Goal: Task Accomplishment & Management: Complete application form

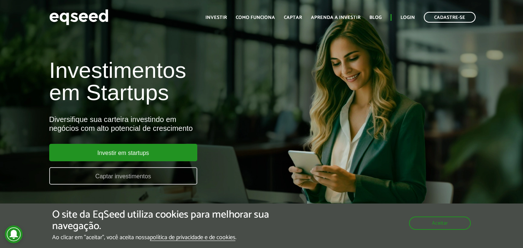
click at [100, 174] on link "Captar investimentos" at bounding box center [123, 175] width 148 height 17
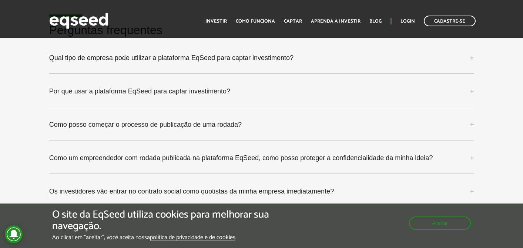
scroll to position [1915, 0]
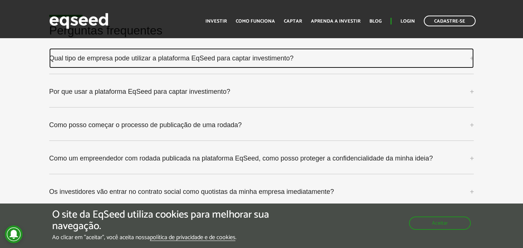
click at [473, 54] on link "Qual tipo de empresa pode utilizar a plataforma EqSeed para captar investimento?" at bounding box center [261, 58] width 425 height 20
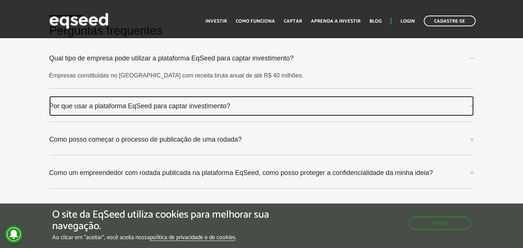
click at [471, 106] on link "Por que usar a plataforma EqSeed para captar investimento?" at bounding box center [261, 106] width 425 height 20
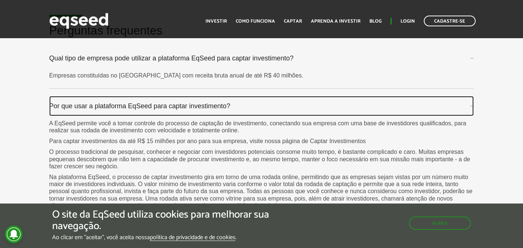
click at [471, 106] on link "Por que usar a plataforma EqSeed para captar investimento?" at bounding box center [261, 106] width 425 height 20
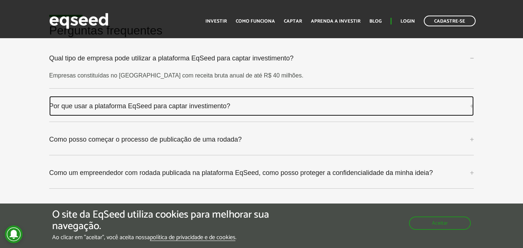
click at [471, 106] on link "Por que usar a plataforma EqSeed para captar investimento?" at bounding box center [261, 106] width 425 height 20
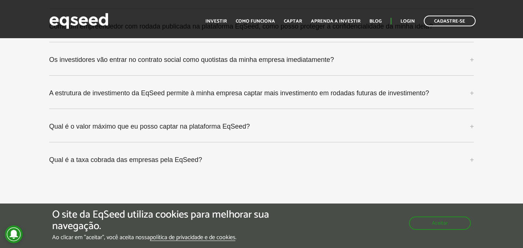
scroll to position [2260, 0]
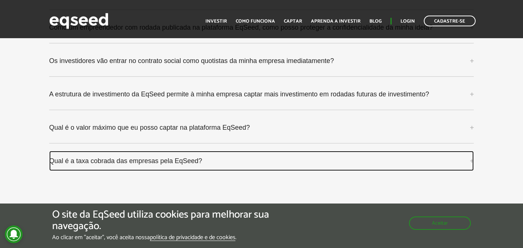
click at [149, 161] on link "Qual é a taxa cobrada das empresas pela EqSeed?" at bounding box center [261, 161] width 425 height 20
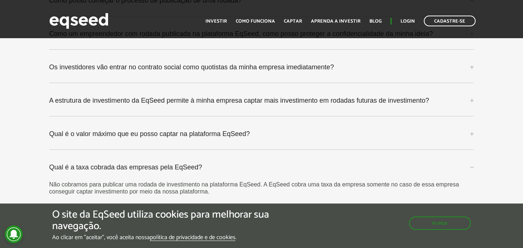
scroll to position [2253, 0]
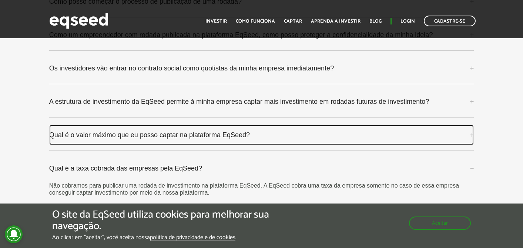
click at [472, 142] on link "Qual é o valor máximo que eu posso captar na plataforma EqSeed?" at bounding box center [261, 135] width 425 height 20
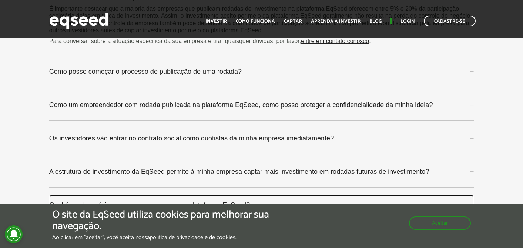
scroll to position [2181, 0]
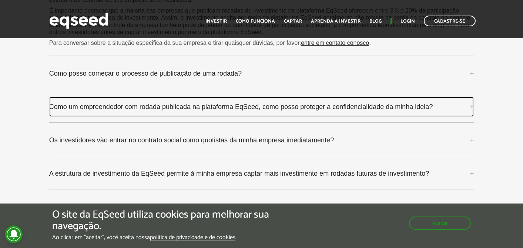
click at [471, 115] on link "Como um empreendedor com rodada publicada na plataforma EqSeed, como posso prot…" at bounding box center [261, 107] width 425 height 20
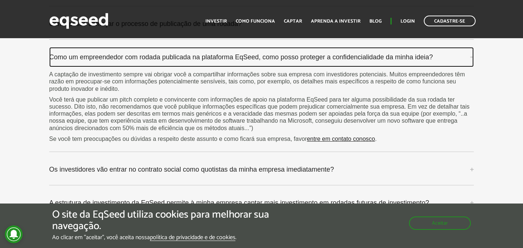
scroll to position [2233, 0]
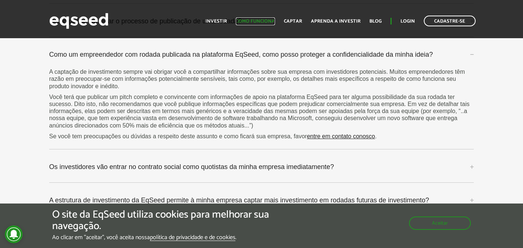
click at [268, 21] on link "Como funciona" at bounding box center [255, 21] width 39 height 5
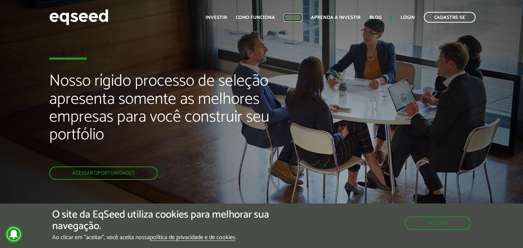
click at [300, 16] on link "Captar" at bounding box center [293, 17] width 18 height 5
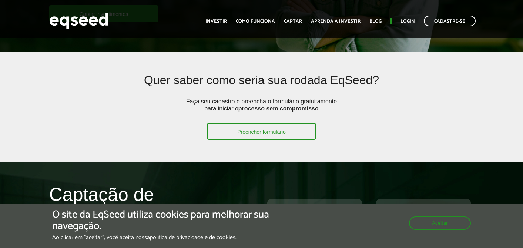
scroll to position [162, 0]
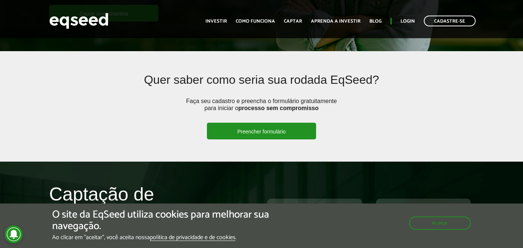
click at [292, 128] on link "Preencher formulário" at bounding box center [261, 130] width 109 height 17
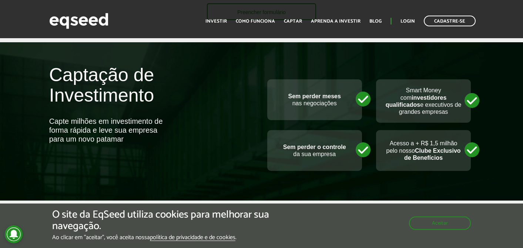
scroll to position [282, 0]
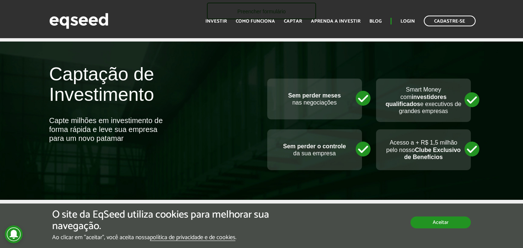
click at [440, 219] on button "Aceitar" at bounding box center [440, 222] width 60 height 12
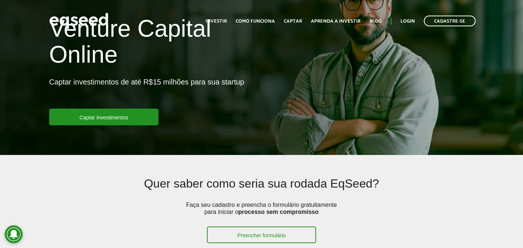
scroll to position [0, 0]
